Goal: Transaction & Acquisition: Purchase product/service

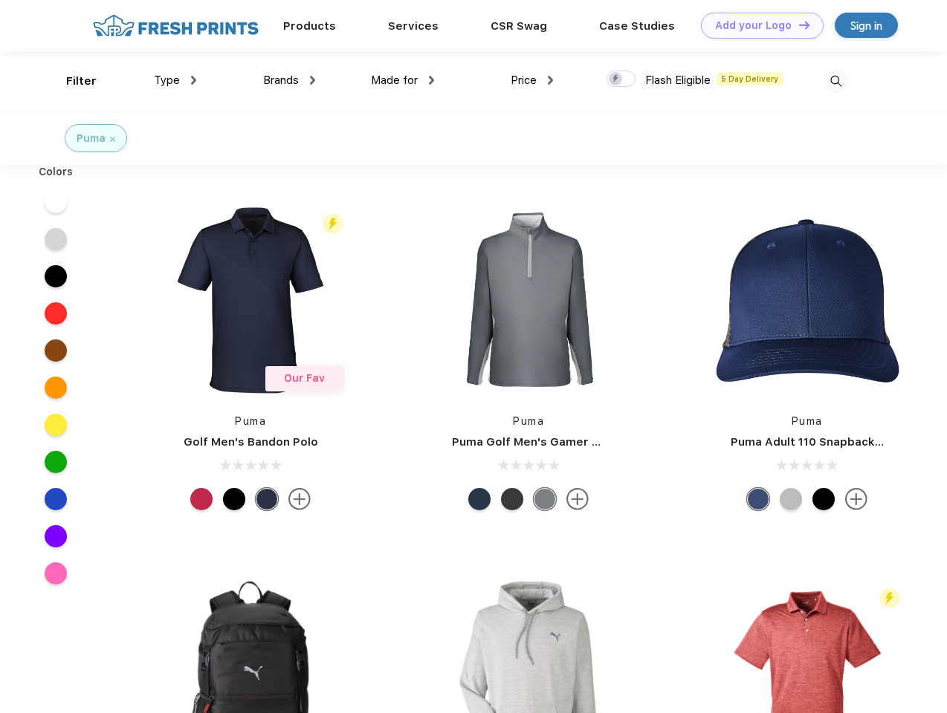
click at [756, 25] on link "Add your Logo Design Tool" at bounding box center [762, 26] width 123 height 26
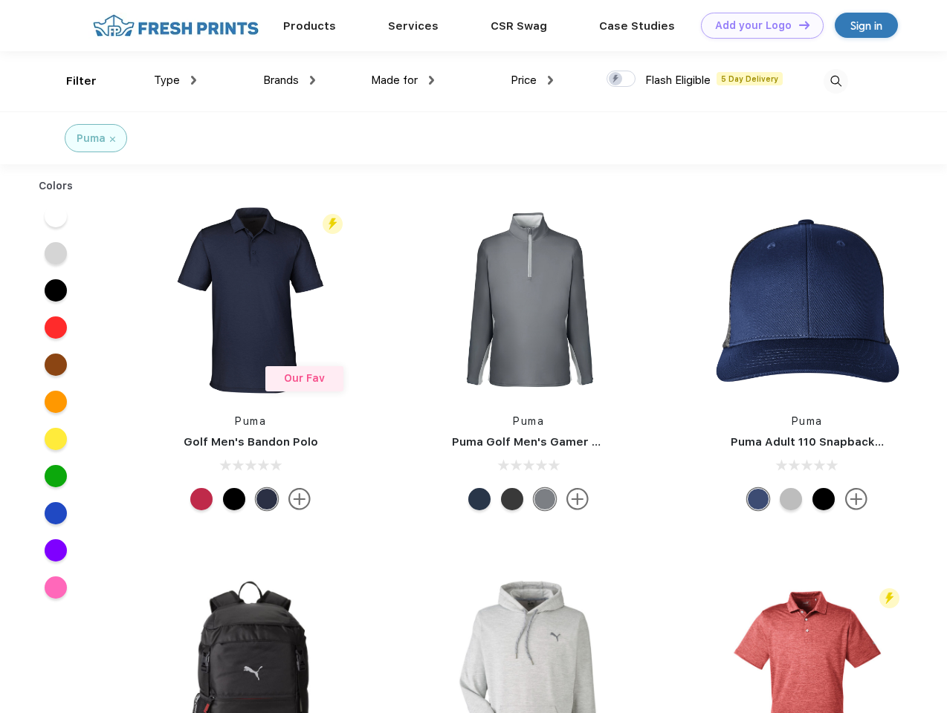
click at [0, 0] on div "Design Tool" at bounding box center [0, 0] width 0 height 0
click at [797, 25] on link "Add your Logo Design Tool" at bounding box center [762, 26] width 123 height 26
click at [71, 81] on div "Filter" at bounding box center [81, 81] width 30 height 17
click at [175, 80] on span "Type" at bounding box center [167, 80] width 26 height 13
click at [289, 80] on span "Brands" at bounding box center [281, 80] width 36 height 13
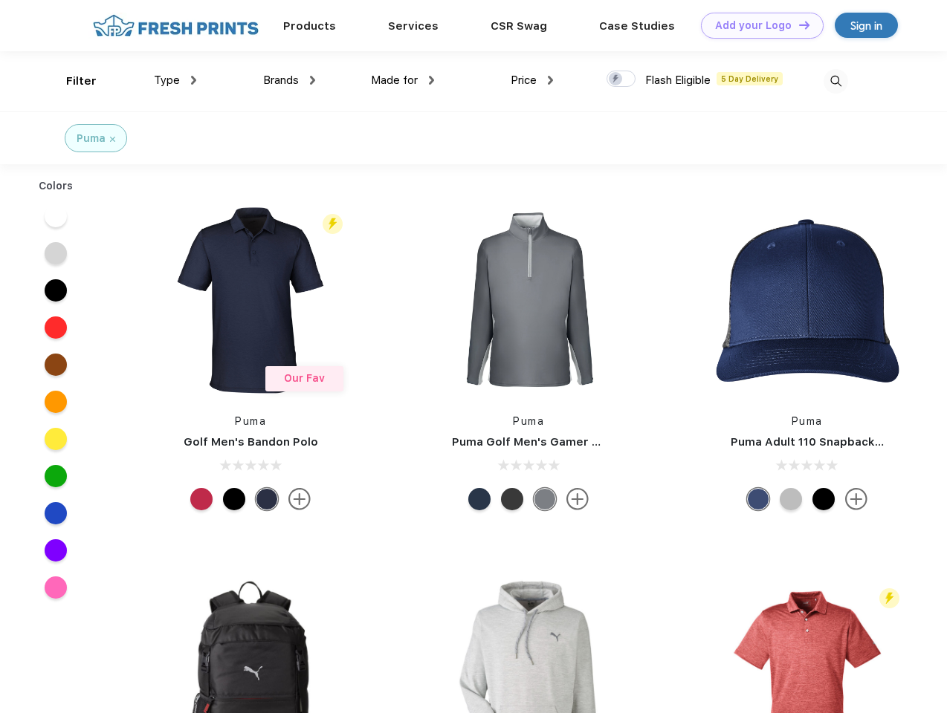
click at [403, 80] on span "Made for" at bounding box center [394, 80] width 47 height 13
click at [532, 80] on span "Price" at bounding box center [524, 80] width 26 height 13
click at [621, 80] on div at bounding box center [620, 79] width 29 height 16
click at [616, 80] on input "checkbox" at bounding box center [611, 75] width 10 height 10
click at [835, 81] on img at bounding box center [835, 81] width 25 height 25
